Goal: Find specific page/section: Locate a particular part of the current website

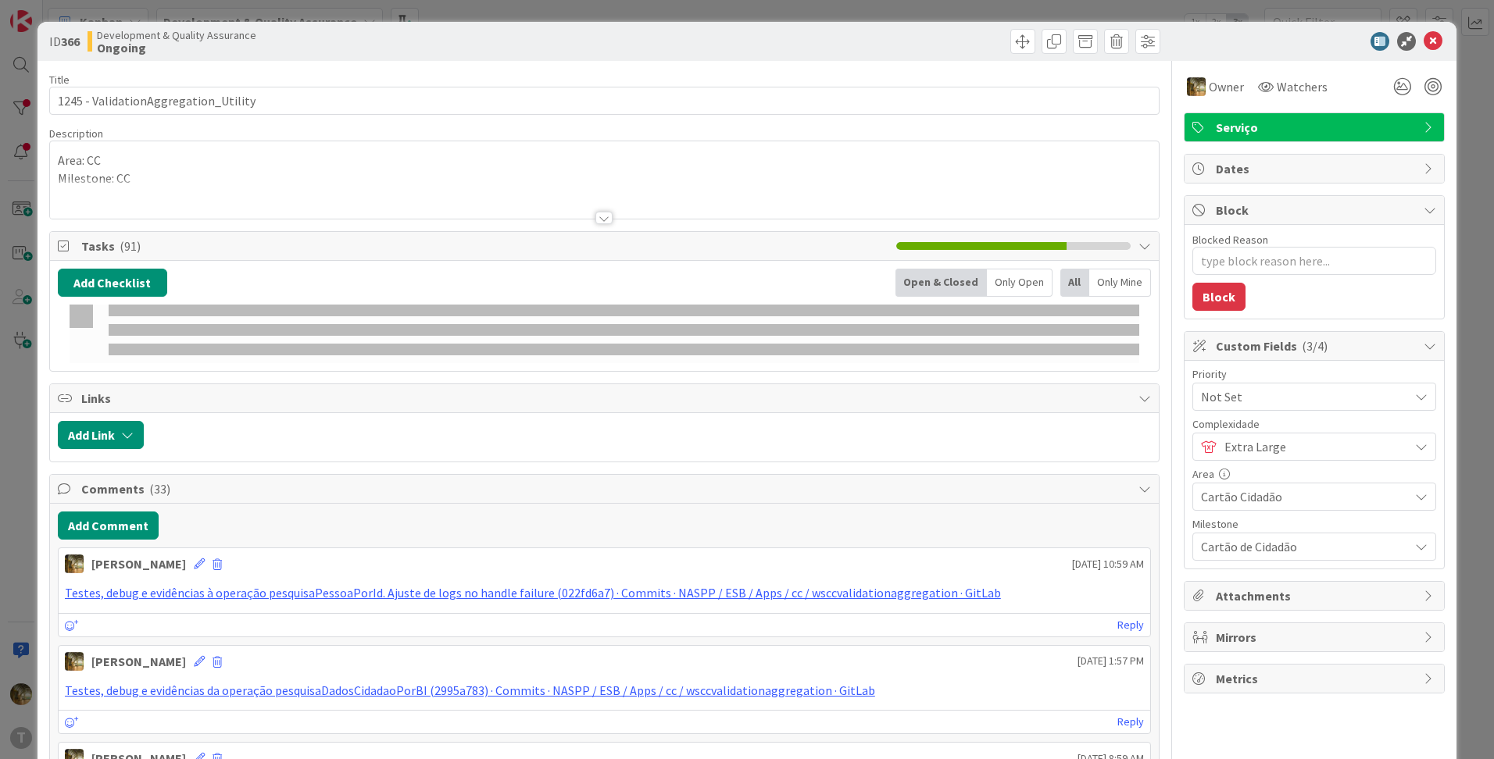
click at [1424, 38] on icon at bounding box center [1433, 41] width 19 height 19
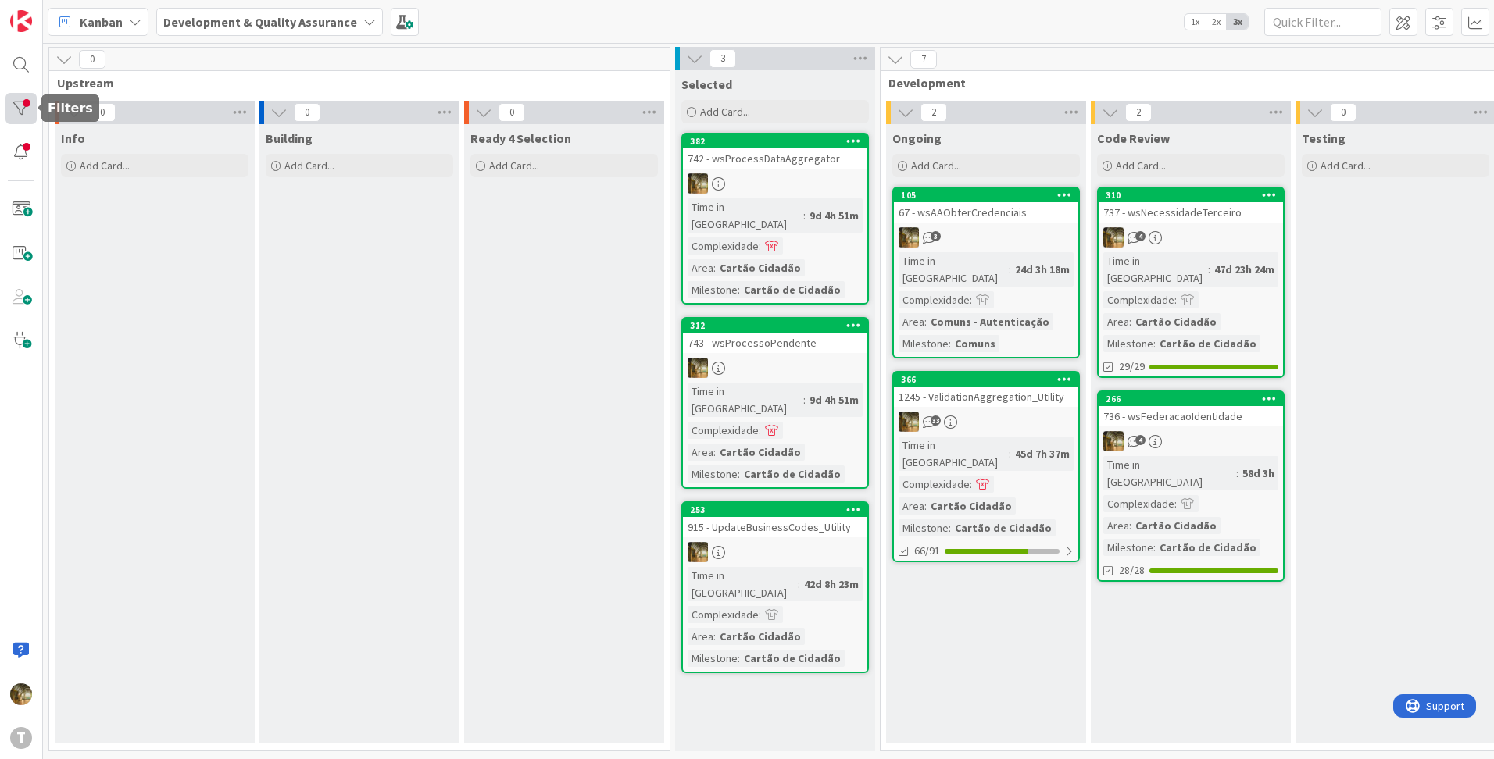
click at [19, 109] on div at bounding box center [20, 108] width 31 height 31
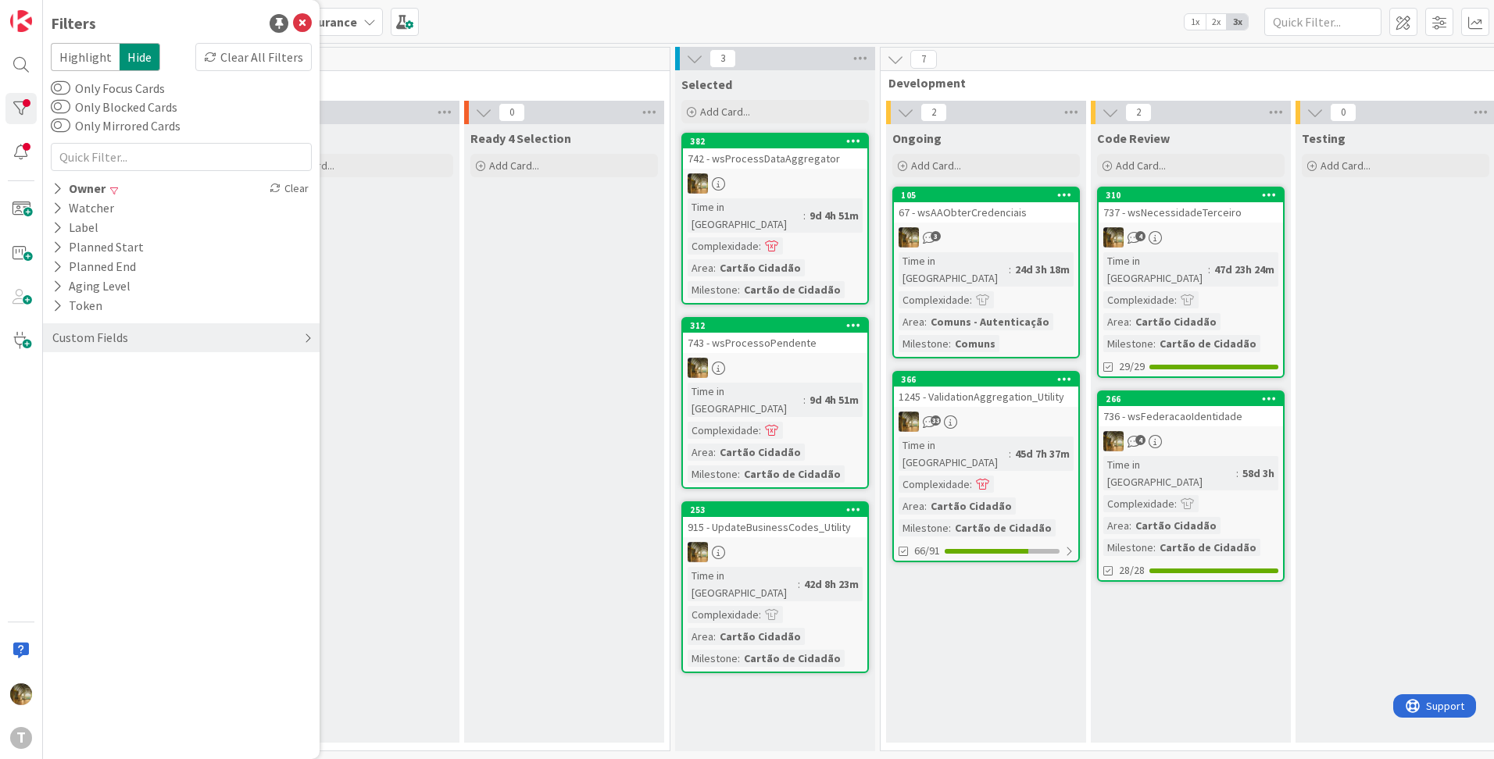
click at [83, 335] on div "Custom Fields" at bounding box center [90, 338] width 79 height 20
click at [52, 427] on button "Milestone" at bounding box center [87, 429] width 73 height 20
click at [63, 514] on icon at bounding box center [60, 513] width 11 height 11
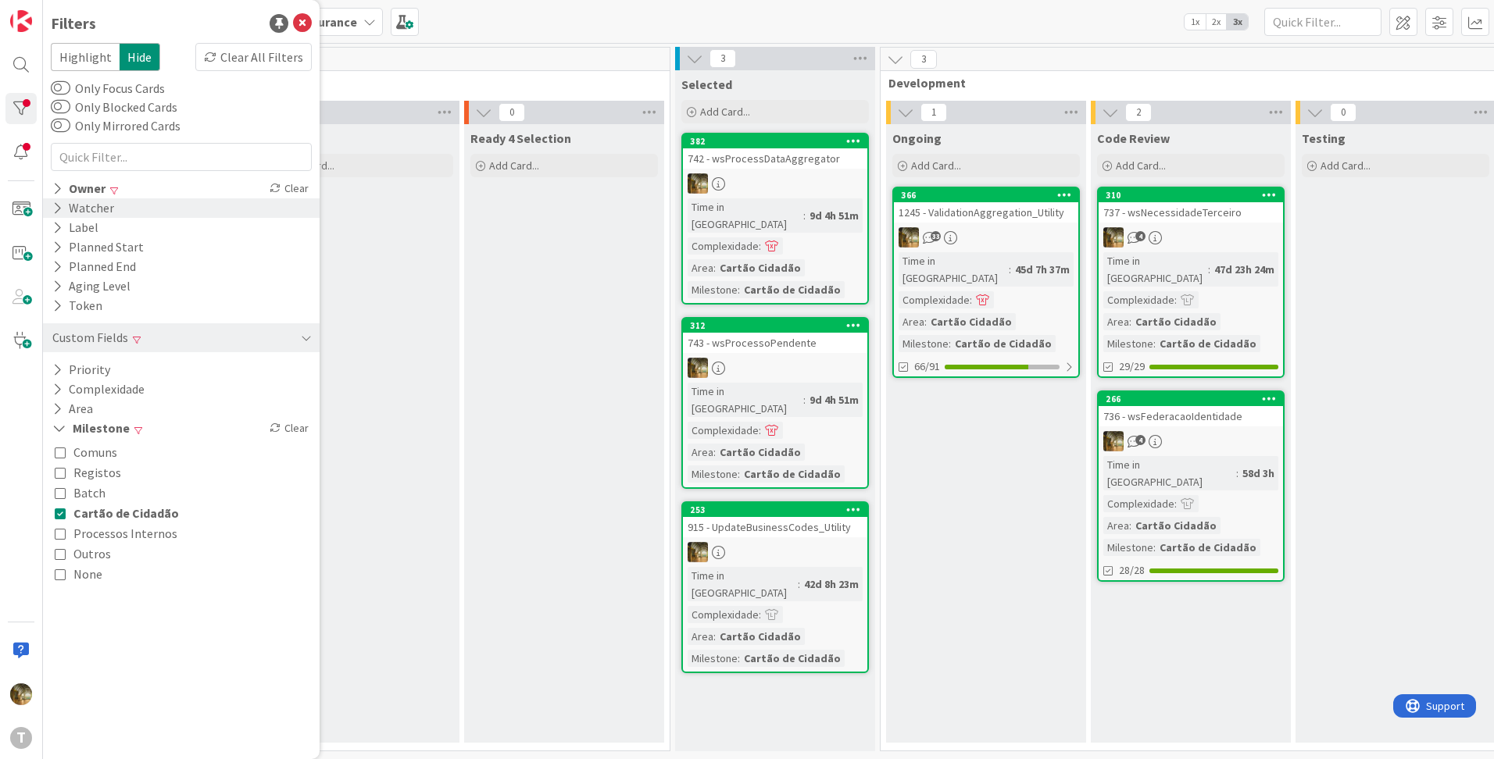
click at [52, 205] on icon at bounding box center [57, 208] width 10 height 13
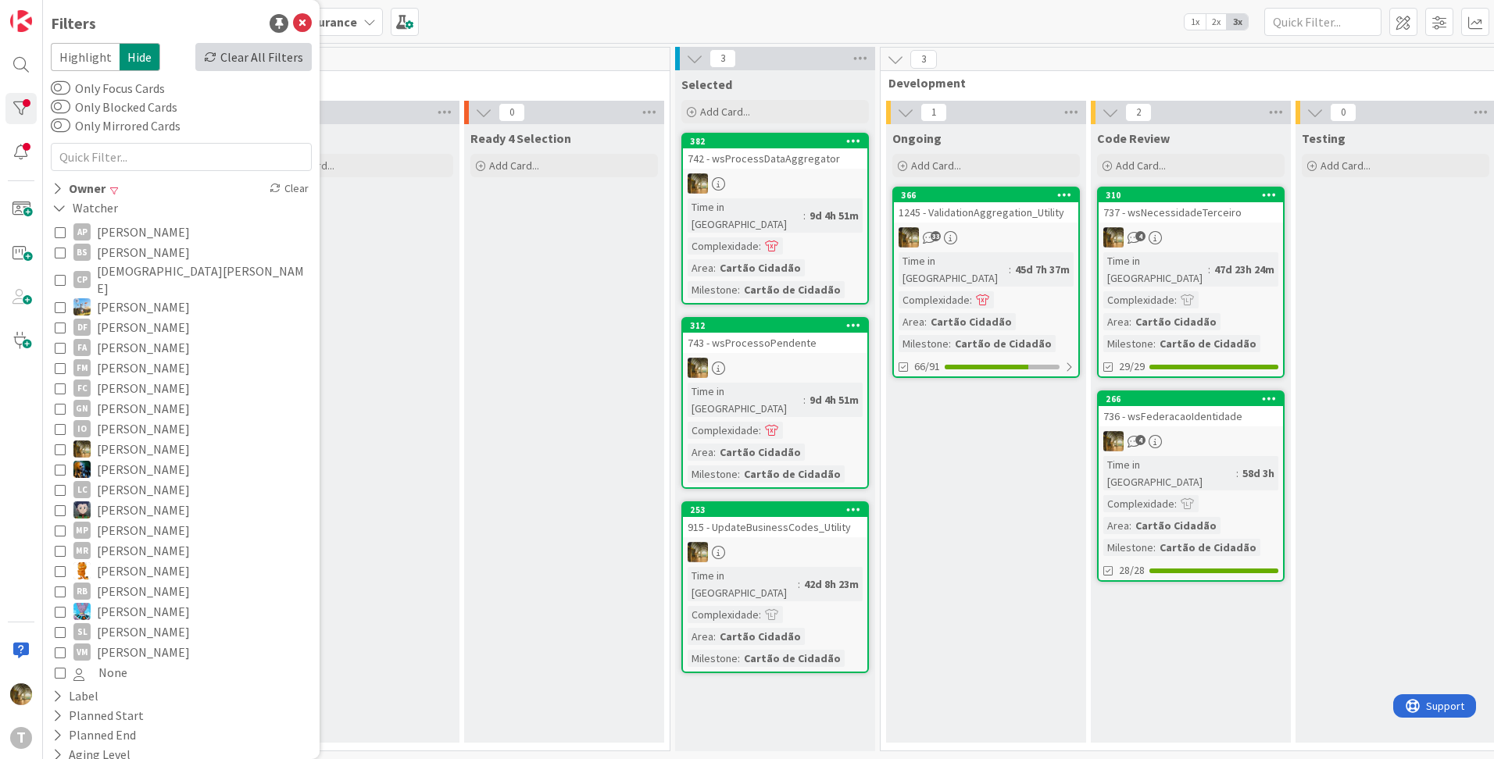
click at [234, 51] on div "Clear All Filters" at bounding box center [253, 57] width 116 height 28
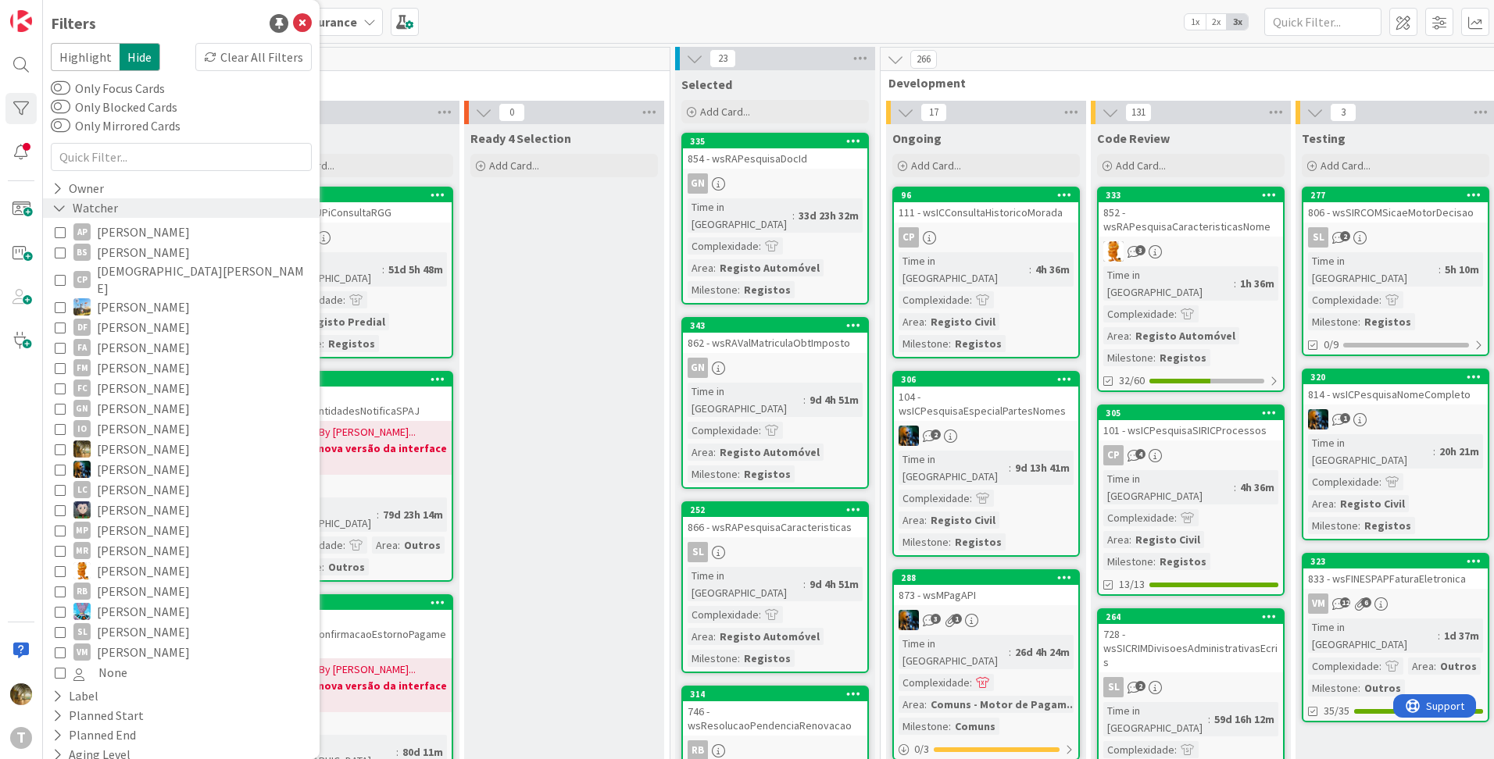
click at [67, 209] on div "Watcher" at bounding box center [85, 208] width 69 height 20
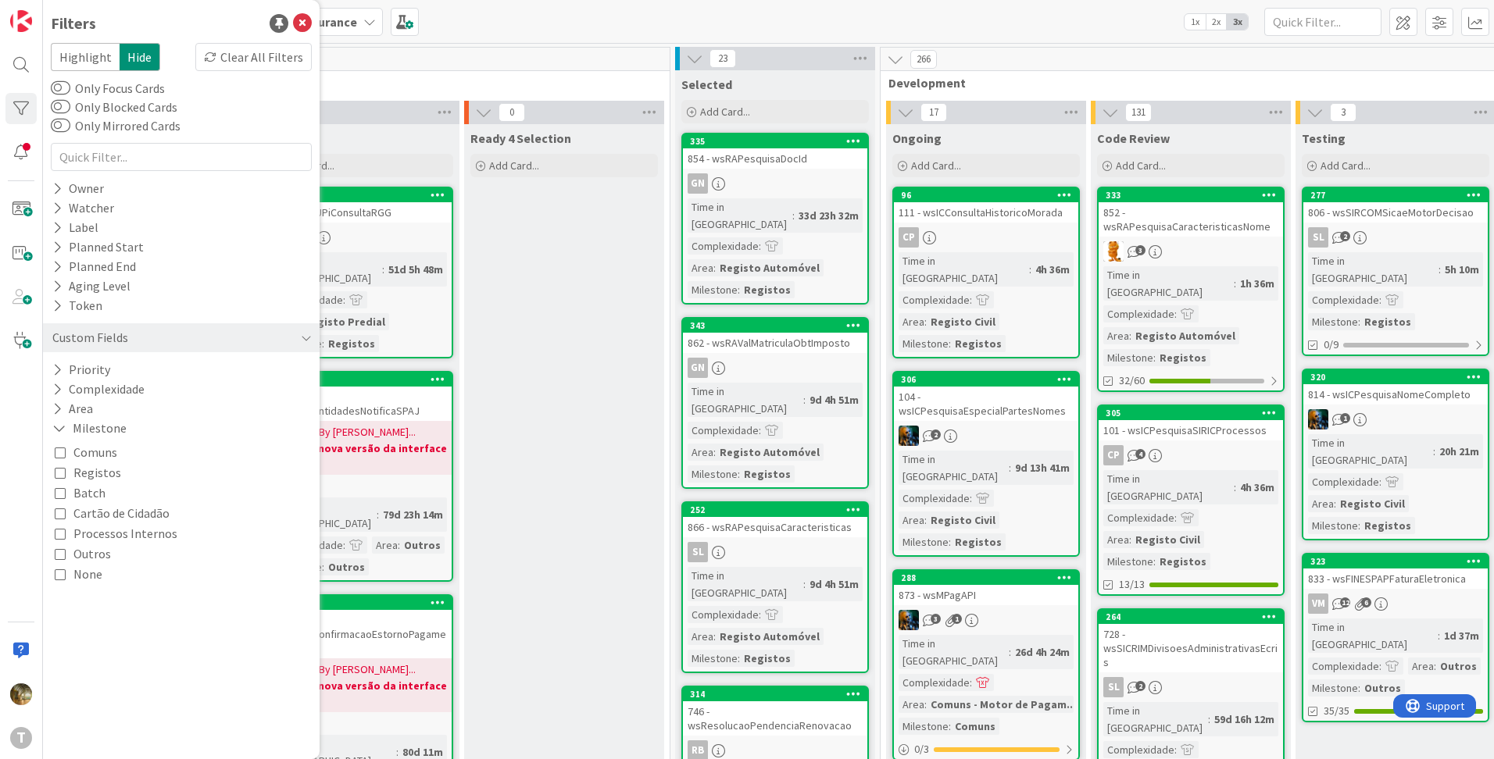
click at [55, 511] on icon at bounding box center [60, 513] width 11 height 11
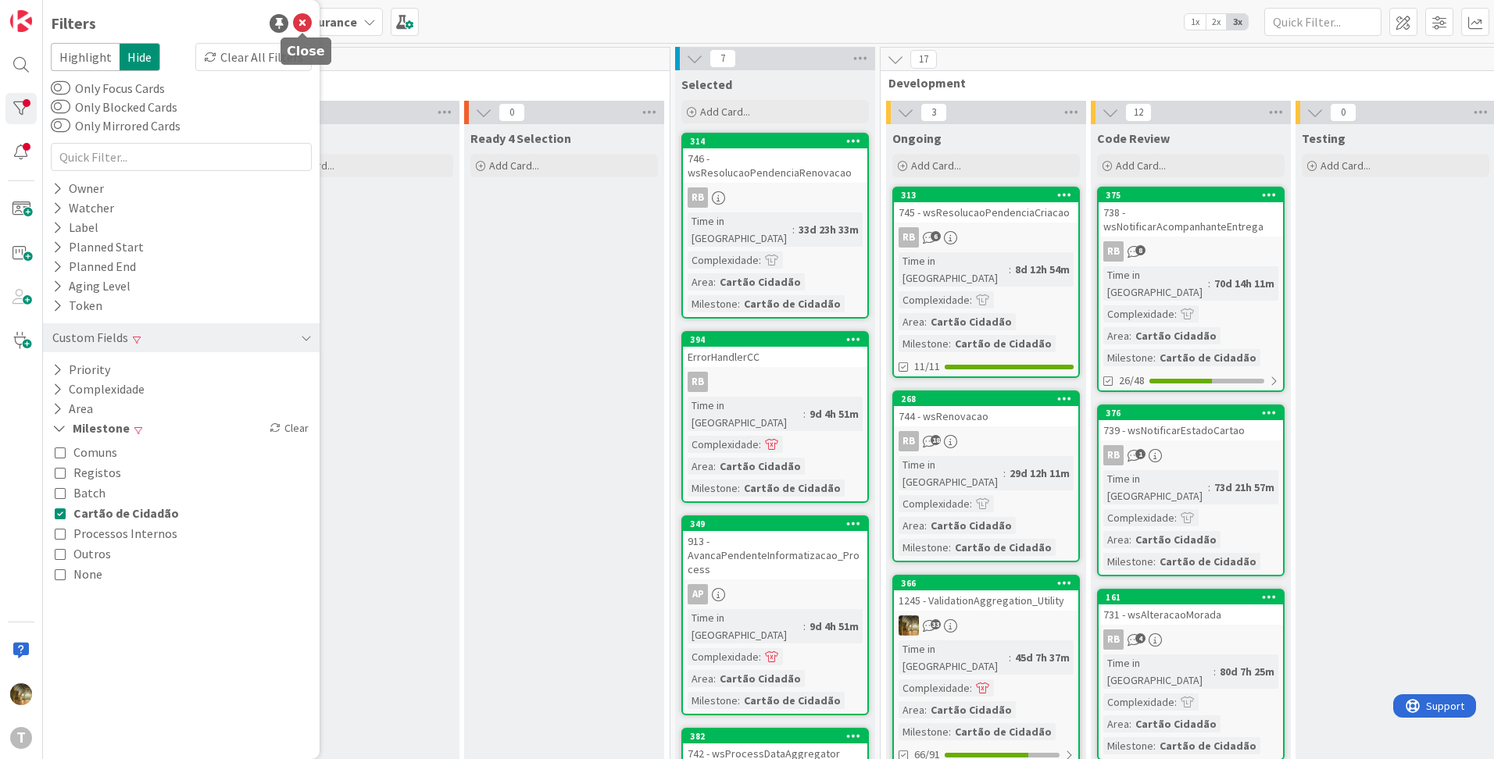
click at [306, 21] on icon at bounding box center [302, 23] width 19 height 19
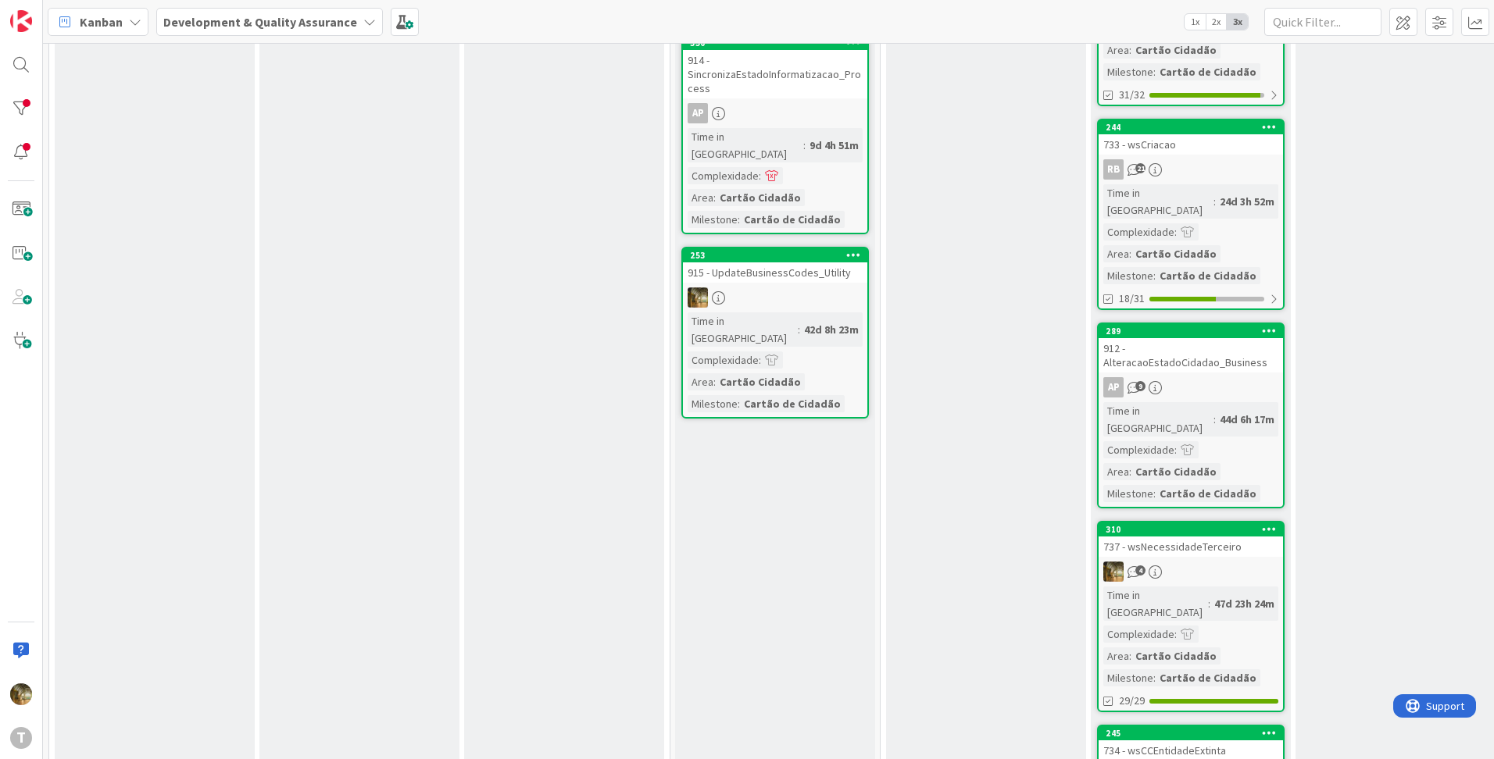
scroll to position [1323, 0]
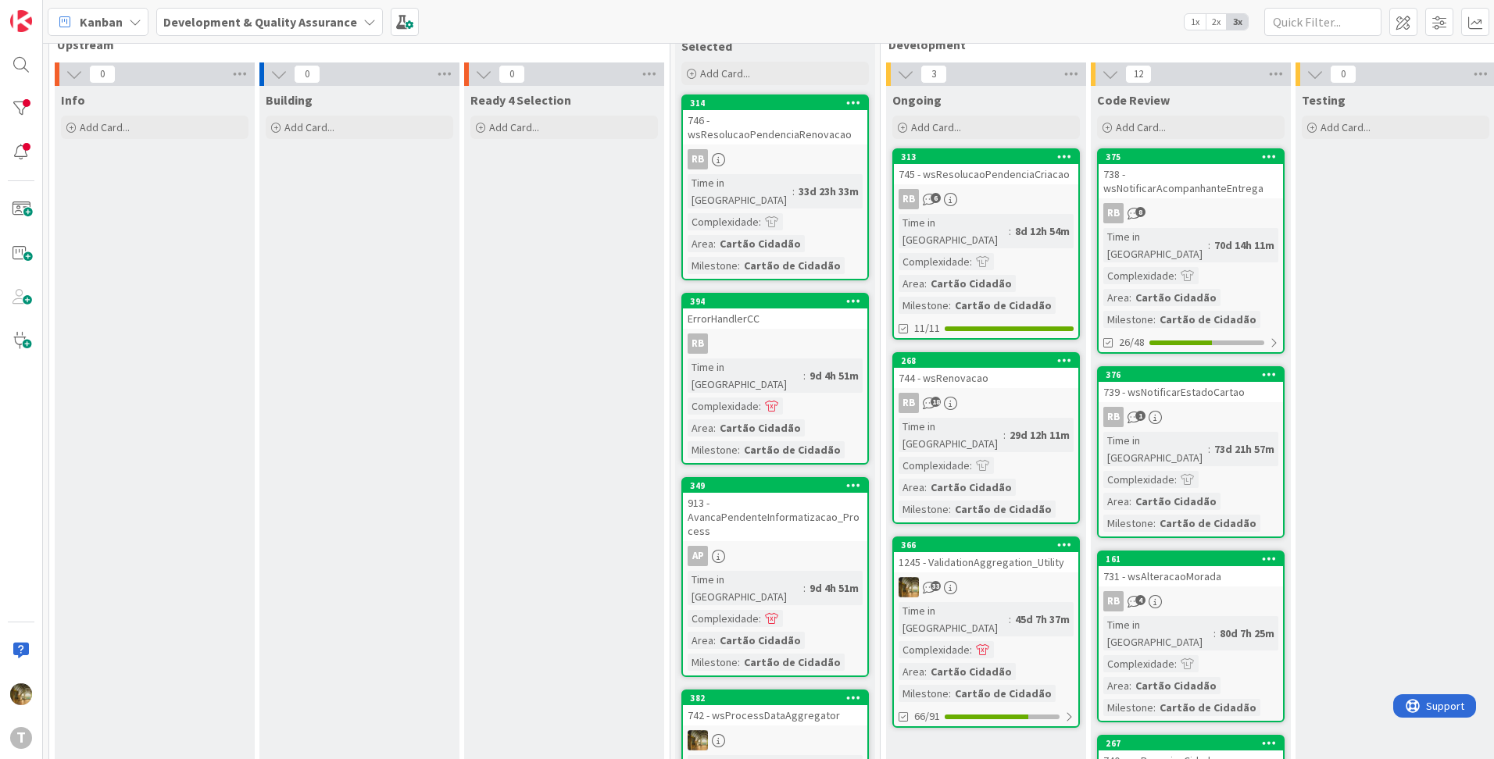
scroll to position [0, 0]
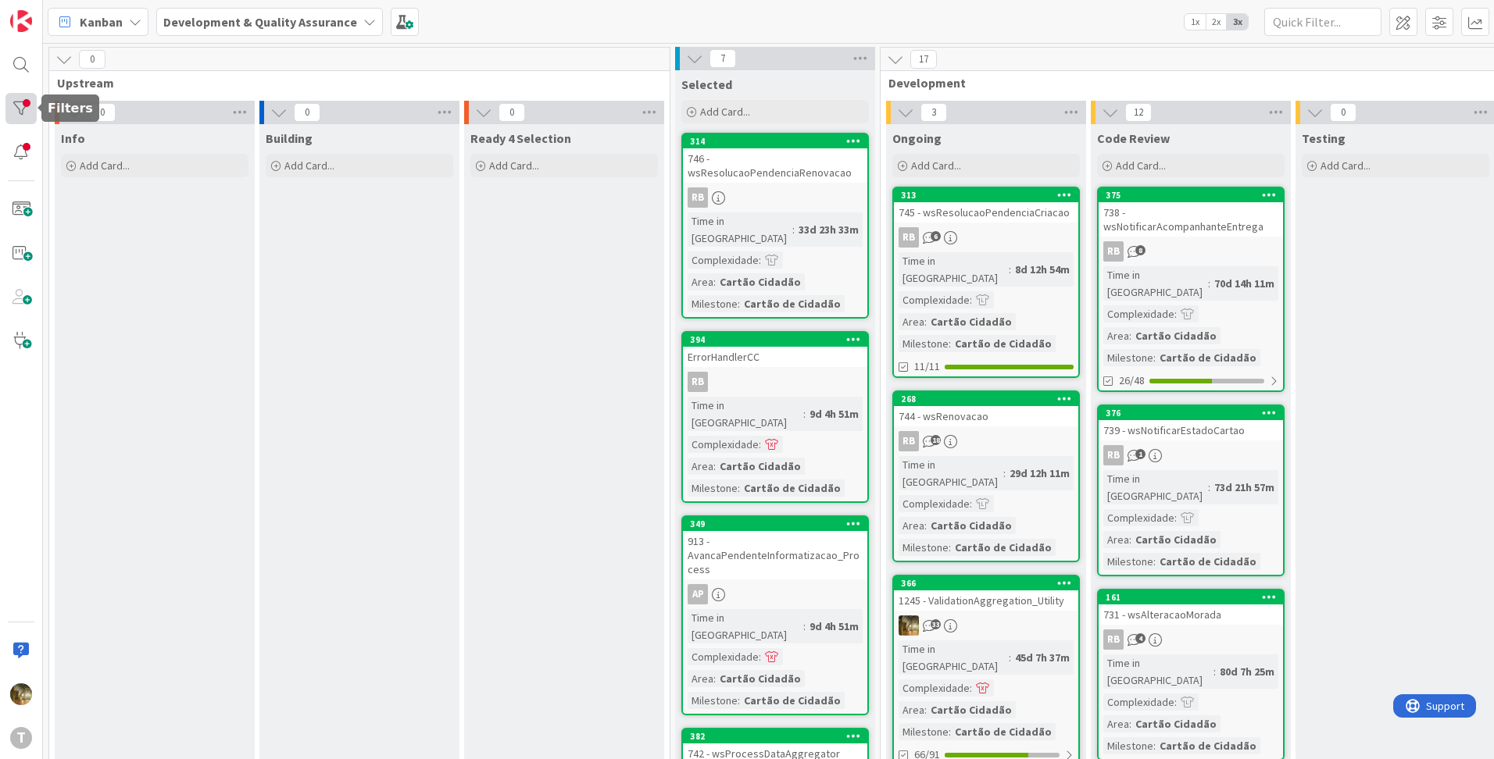
click at [28, 109] on div at bounding box center [20, 108] width 31 height 31
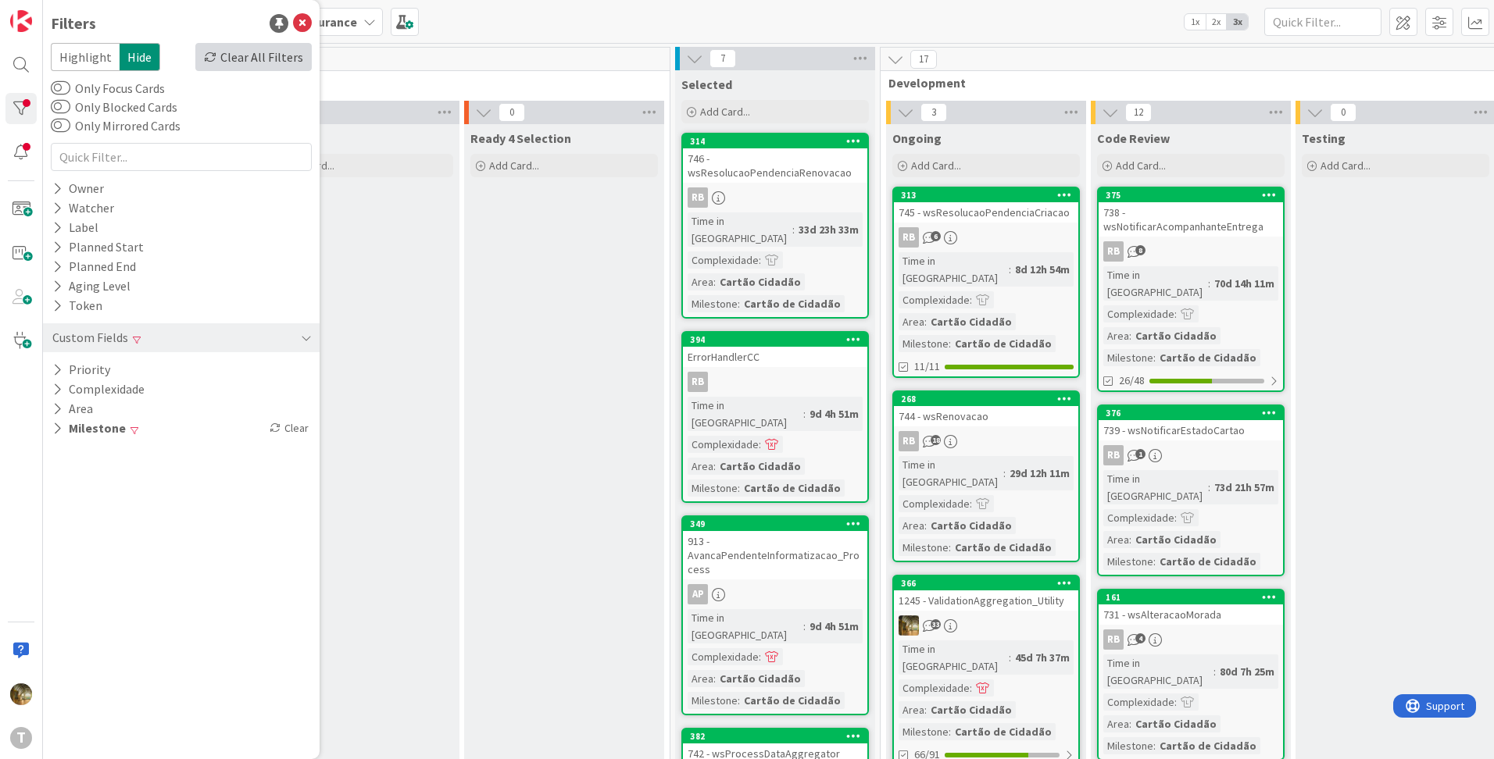
click at [216, 60] on icon at bounding box center [210, 57] width 13 height 13
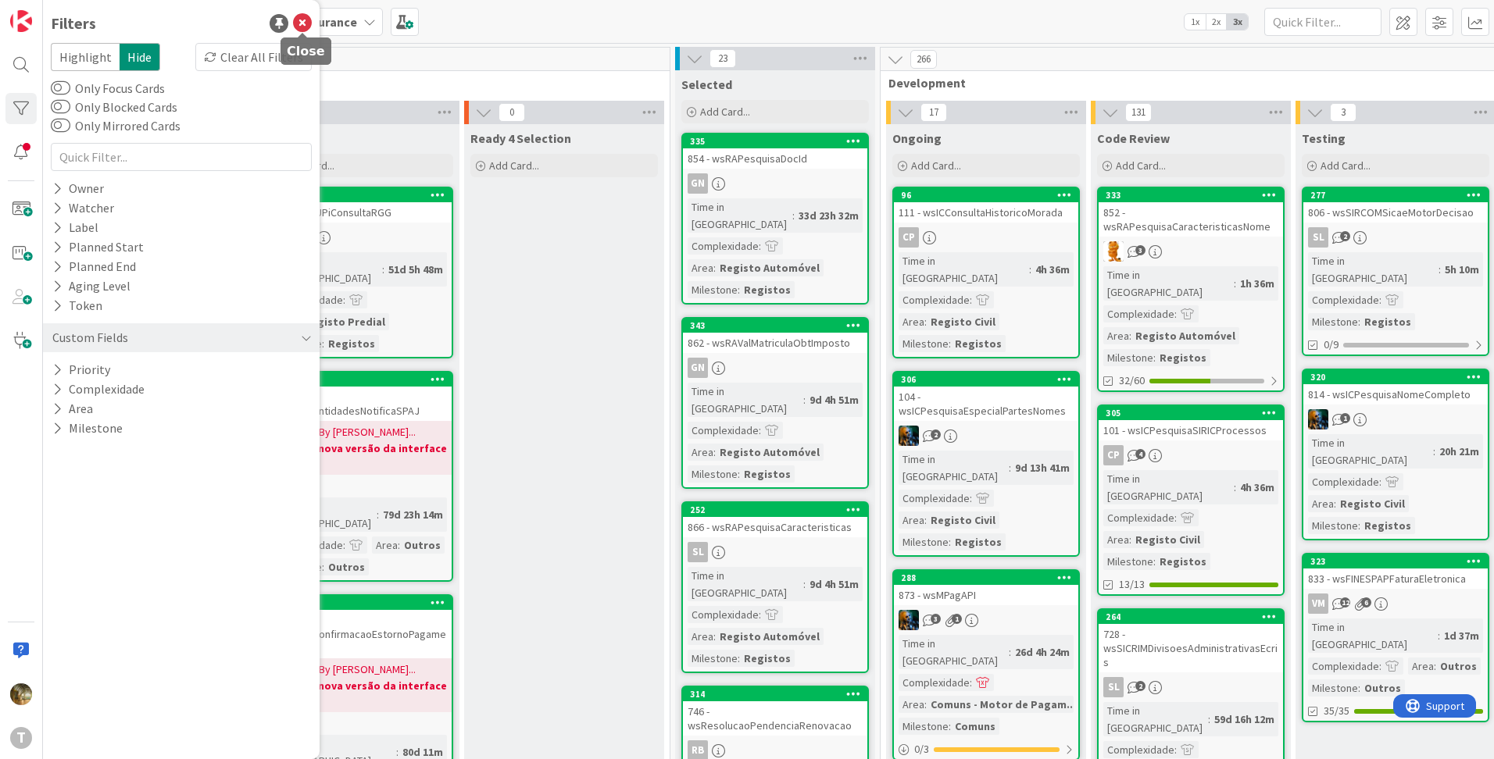
click at [299, 25] on icon at bounding box center [302, 23] width 19 height 19
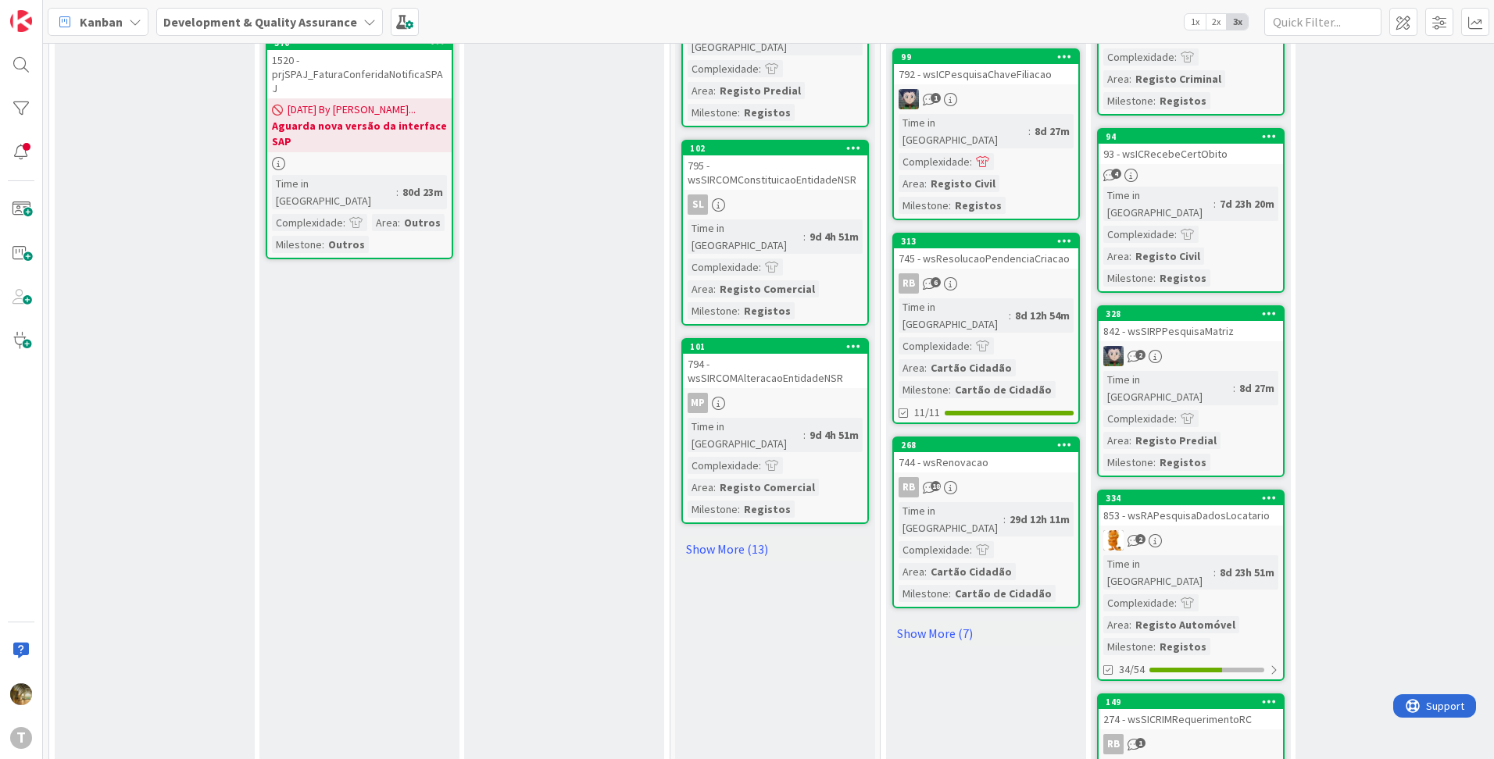
scroll to position [1563, 0]
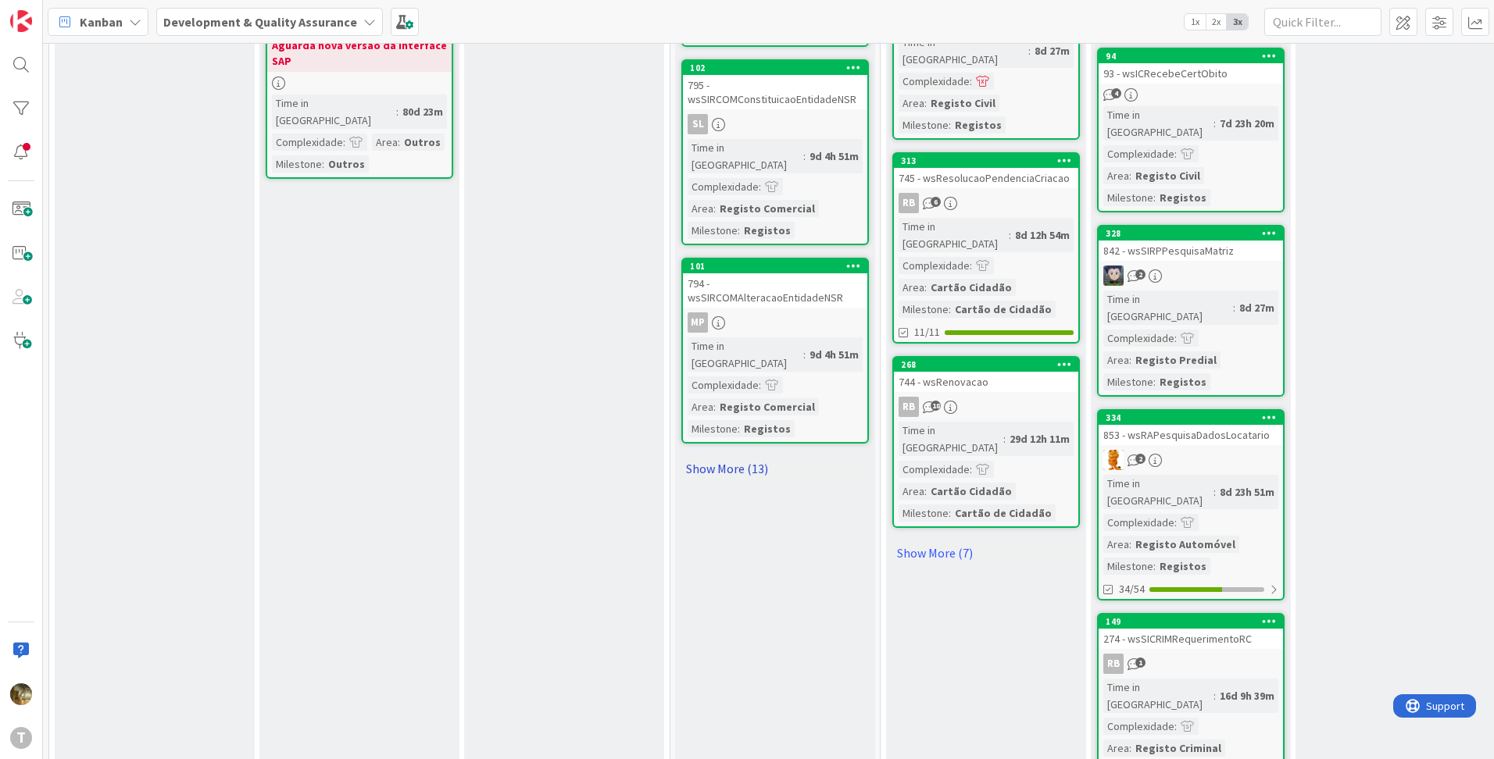
click at [744, 456] on link "Show More (13)" at bounding box center [775, 468] width 188 height 25
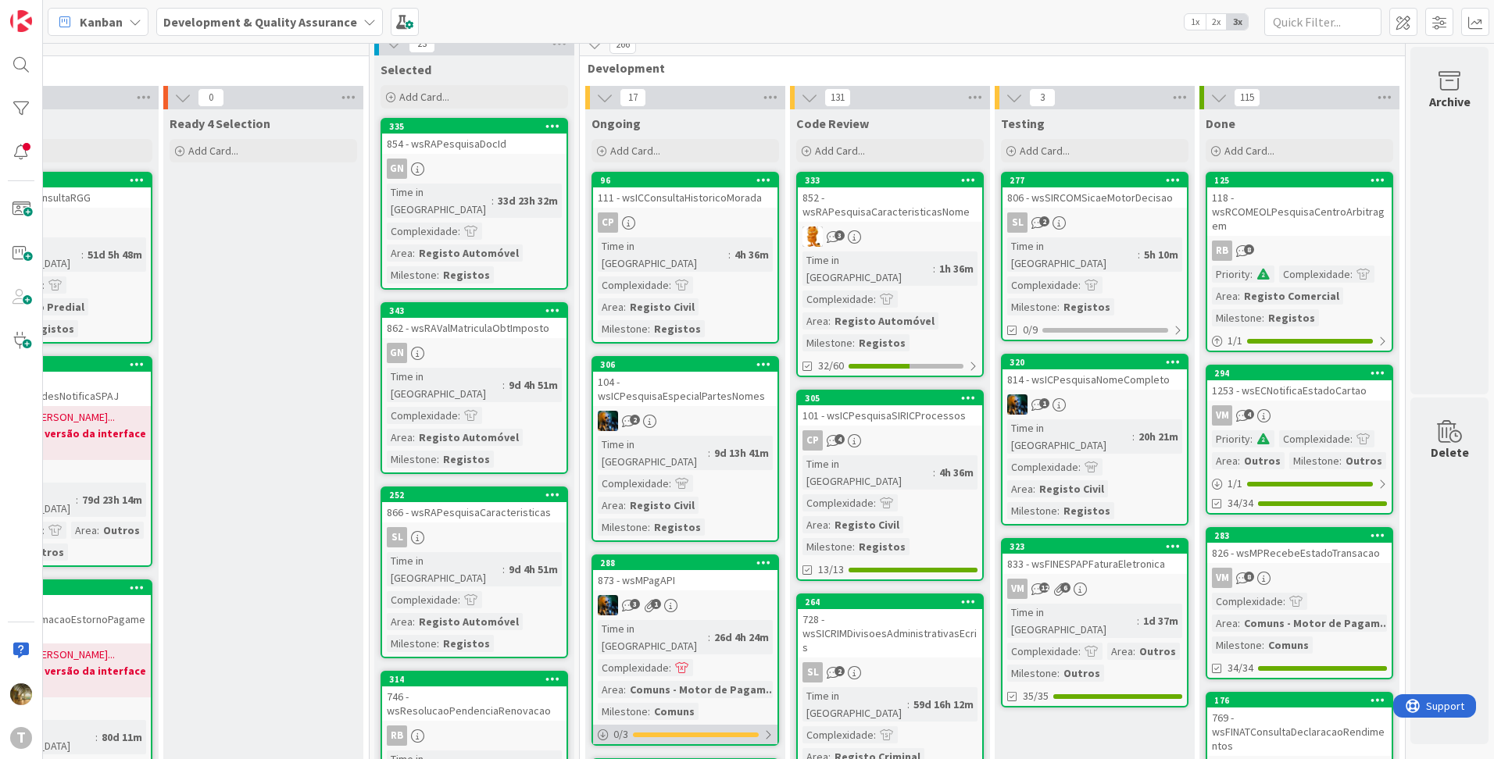
scroll to position [0, 313]
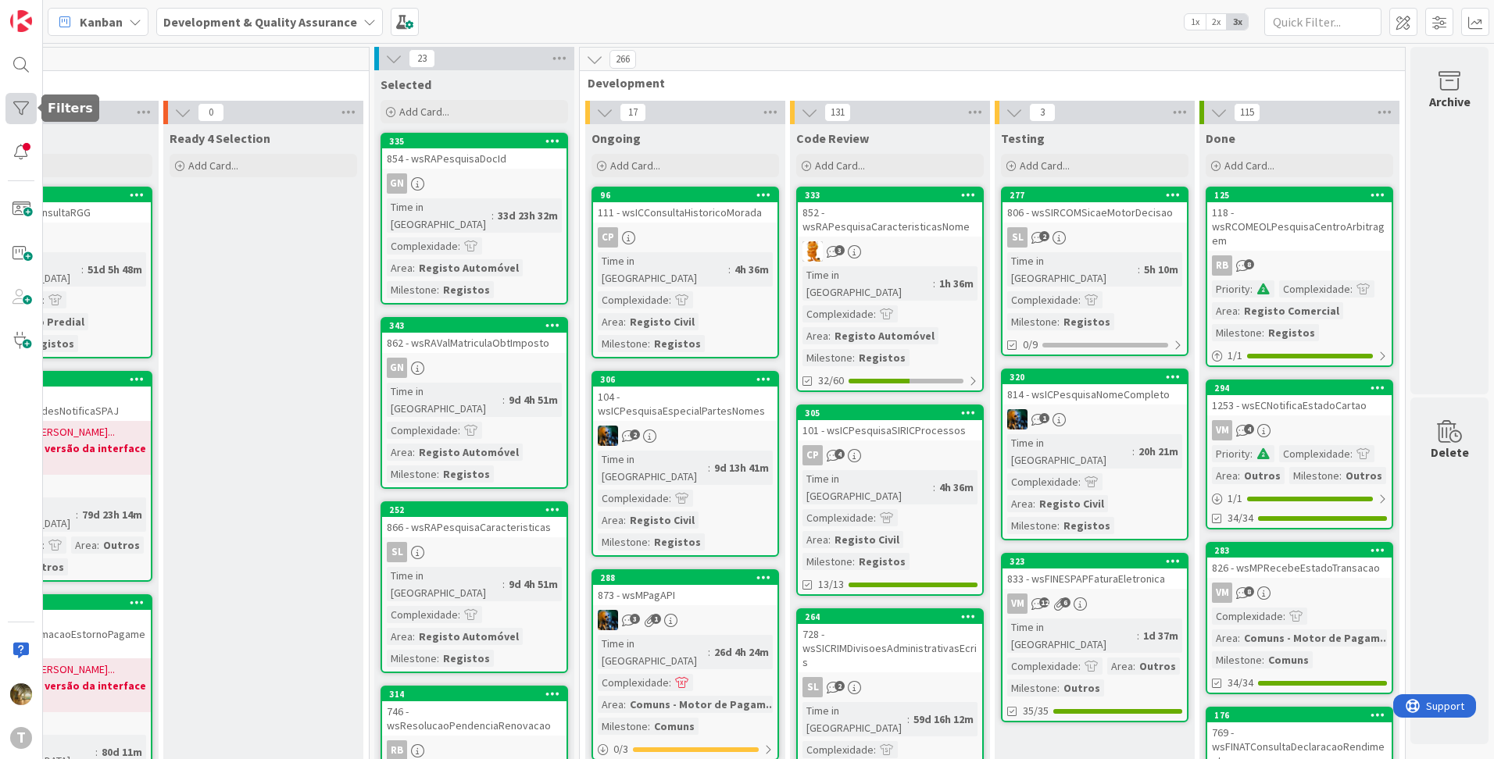
click at [9, 109] on div at bounding box center [20, 108] width 31 height 31
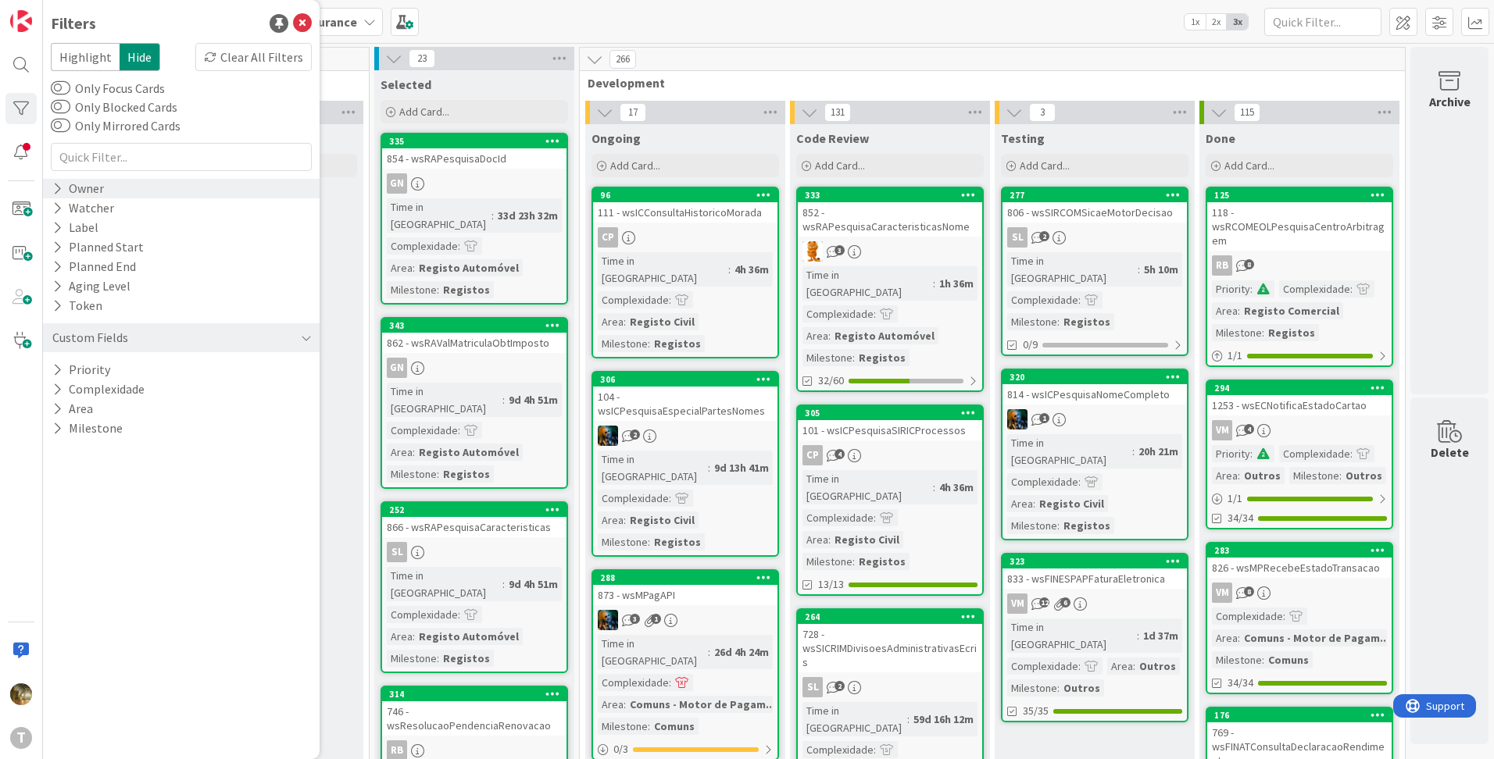
click at [58, 188] on icon at bounding box center [57, 188] width 10 height 13
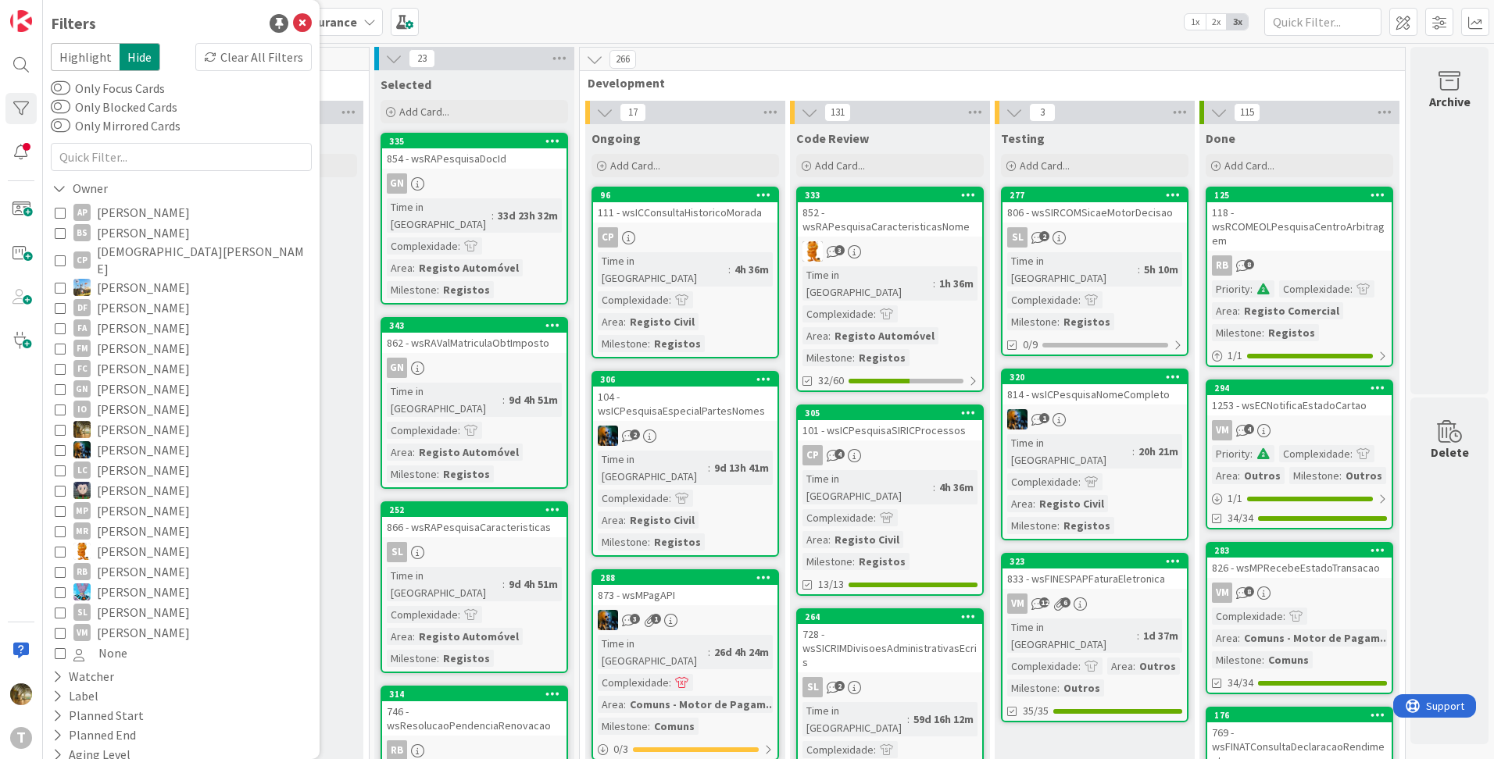
click at [59, 424] on icon at bounding box center [60, 429] width 11 height 11
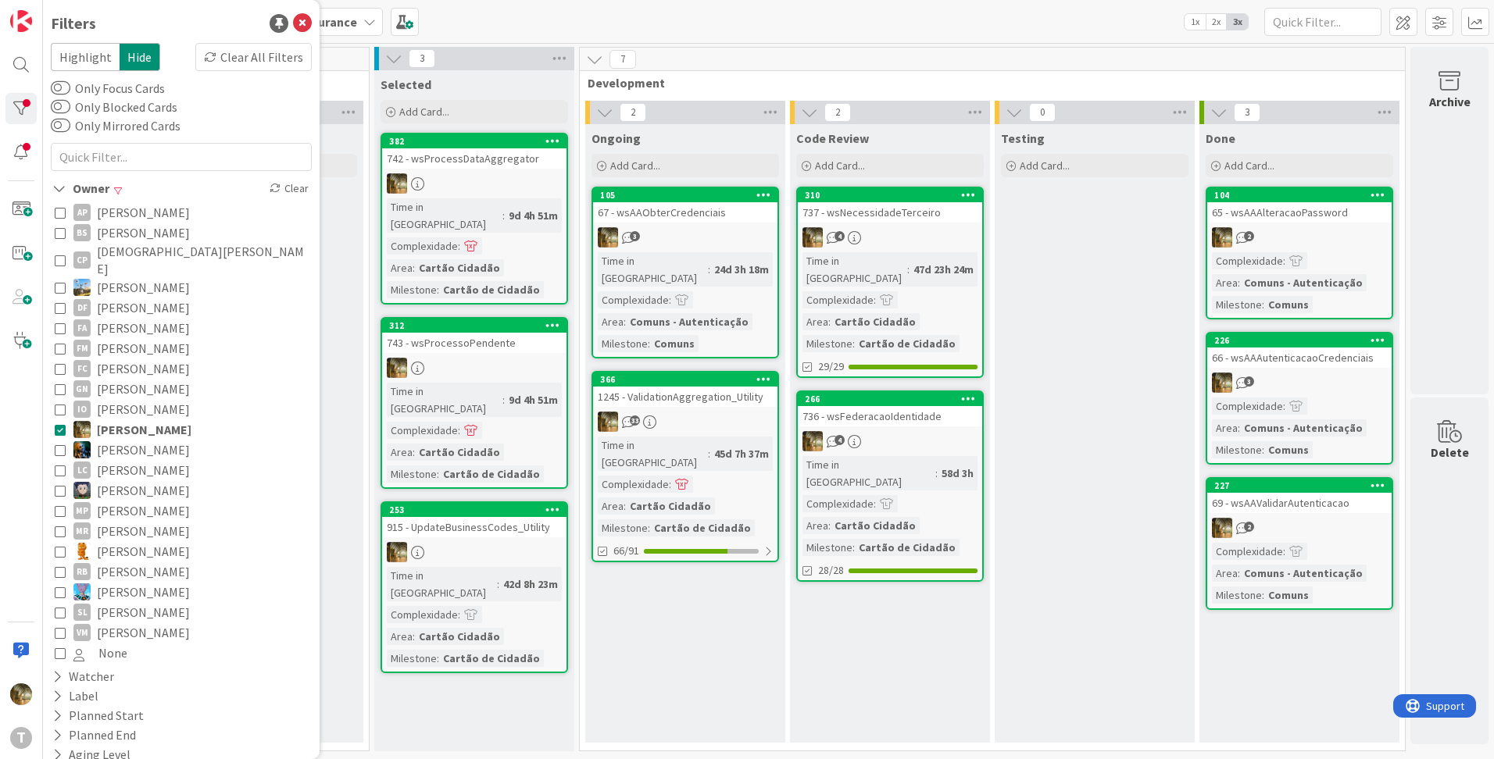
click at [699, 588] on div "Ongoing Add Card... 105 67 - wsAAObterCredenciais 3 Time in [GEOGRAPHIC_DATA] :…" at bounding box center [685, 433] width 200 height 619
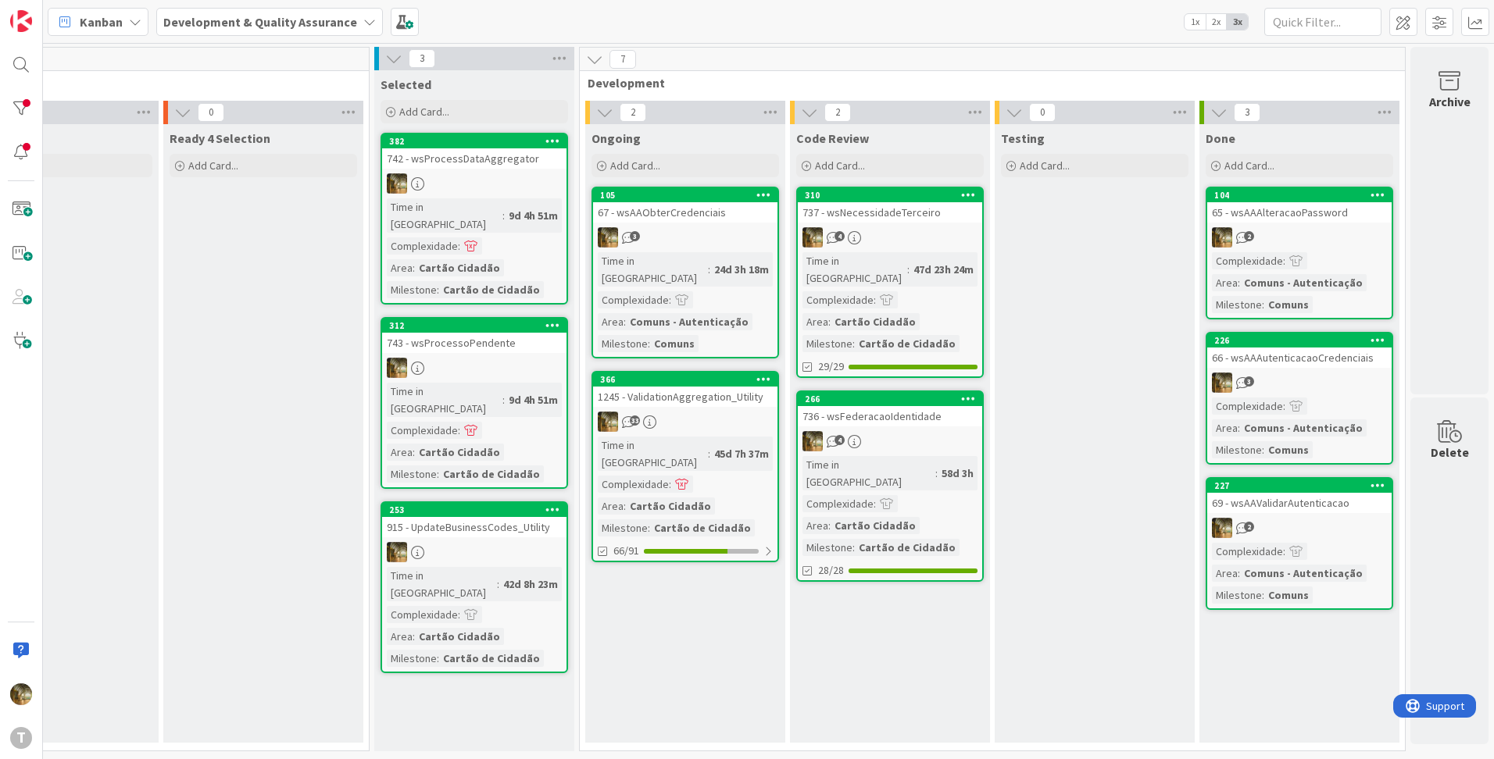
click at [695, 419] on link "366 1245 - ValidationAggregation_Utility 33 Time in [GEOGRAPHIC_DATA] : 45d 7h …" at bounding box center [685, 466] width 188 height 191
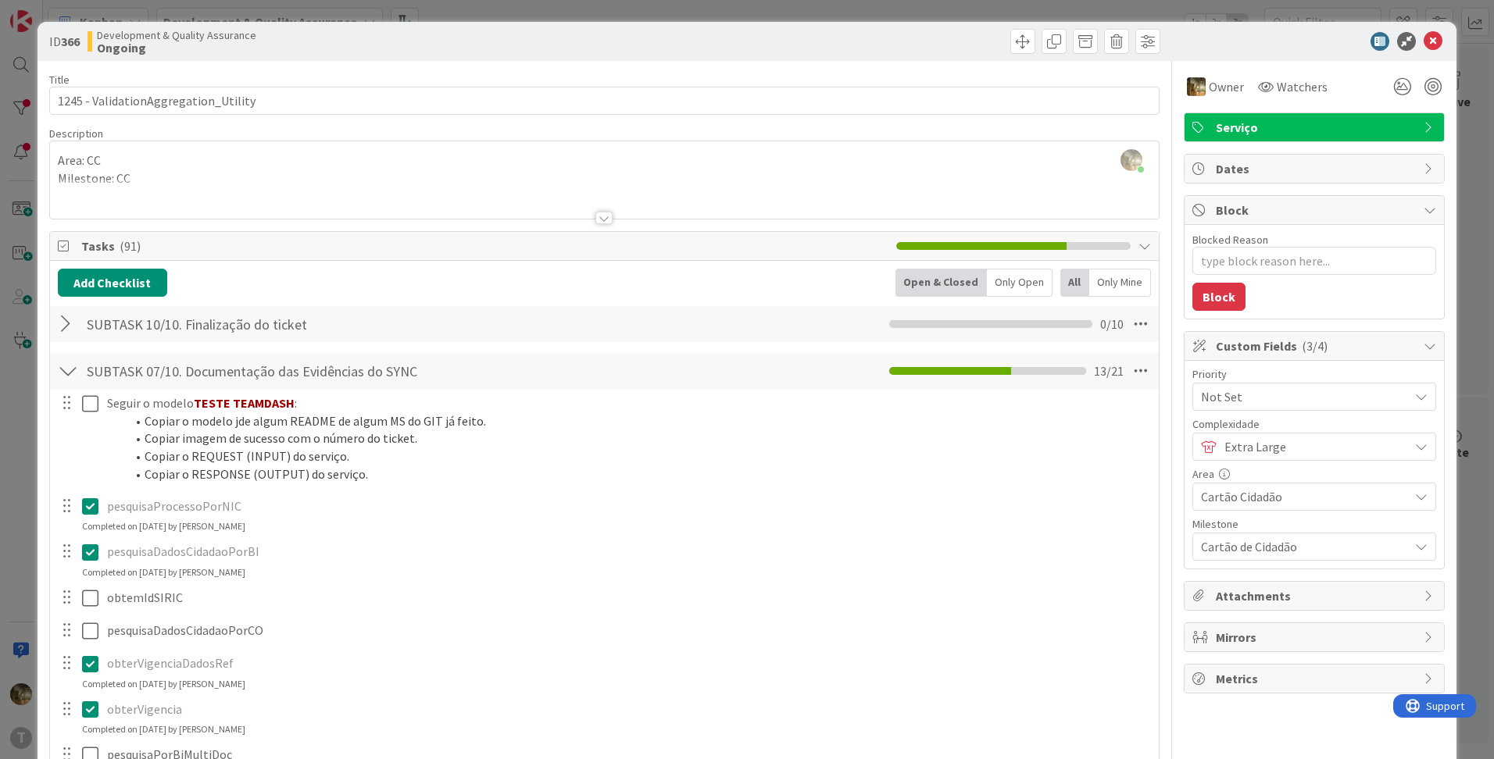
type textarea "x"
